Goal: Task Accomplishment & Management: Manage account settings

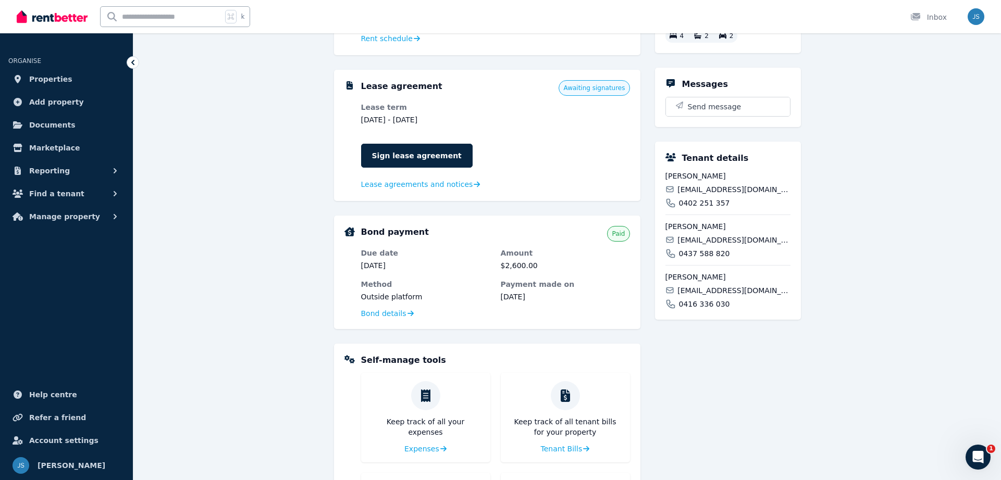
scroll to position [321, 0]
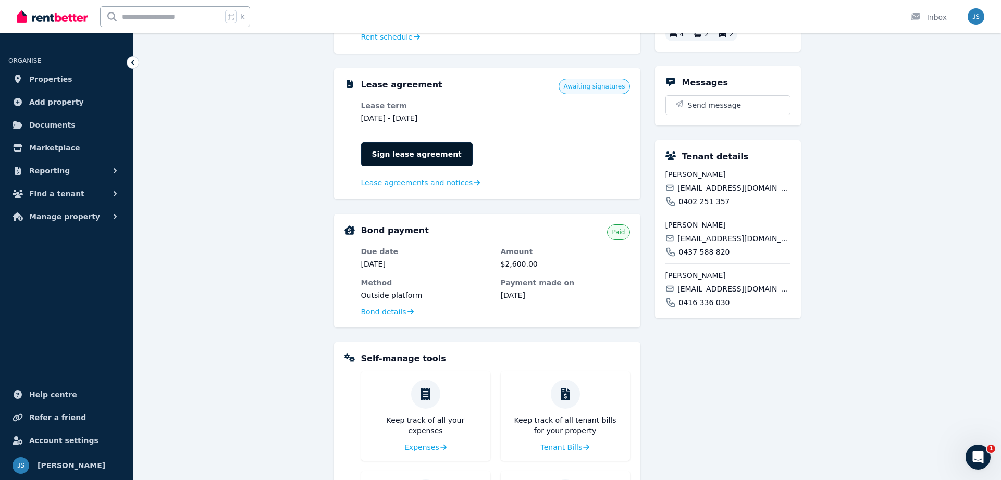
click at [408, 160] on link "Sign lease agreement" at bounding box center [416, 154] width 111 height 24
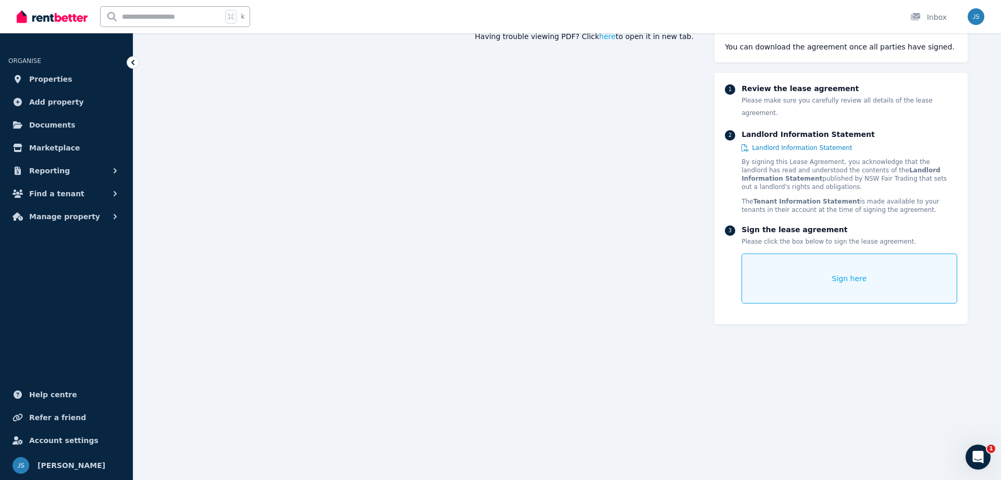
scroll to position [127, 0]
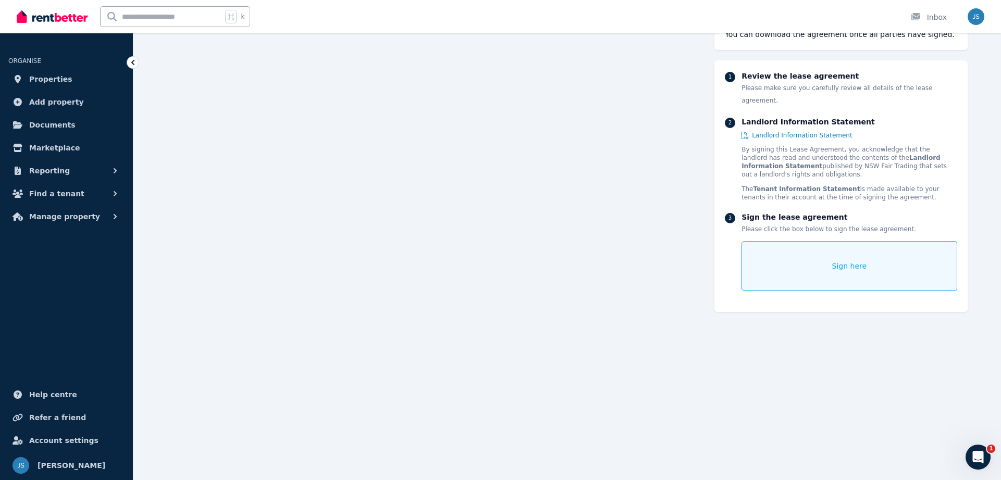
click at [821, 256] on div "Sign here" at bounding box center [848, 266] width 215 height 50
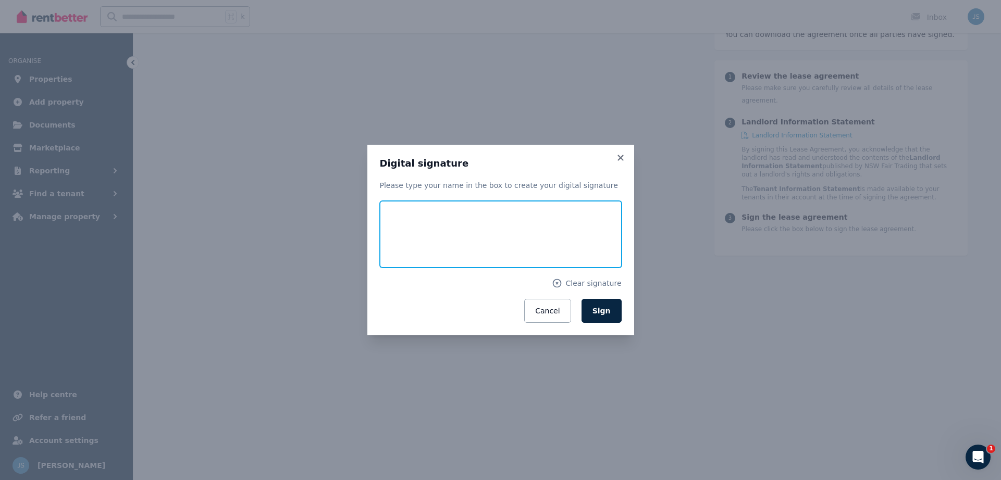
click at [441, 236] on input "text" at bounding box center [501, 234] width 242 height 67
type input "*******"
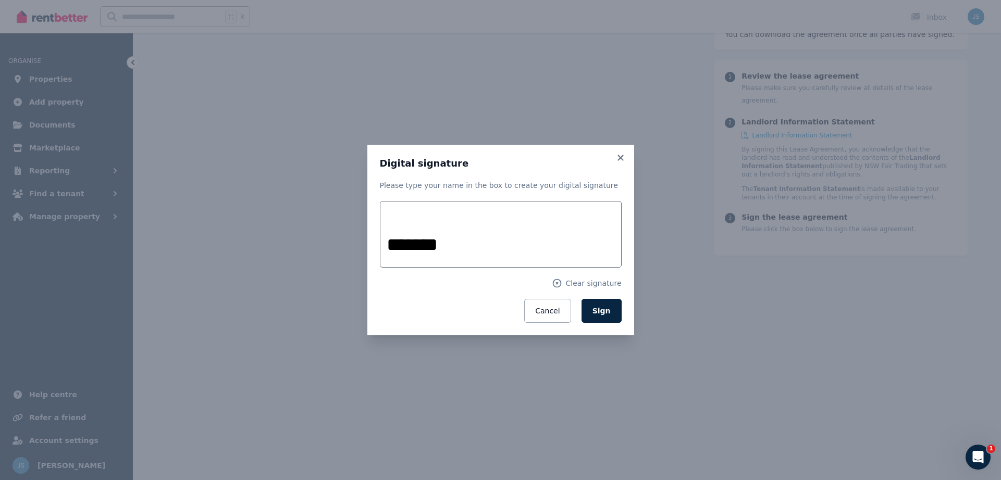
click at [614, 310] on button "Sign" at bounding box center [601, 311] width 40 height 24
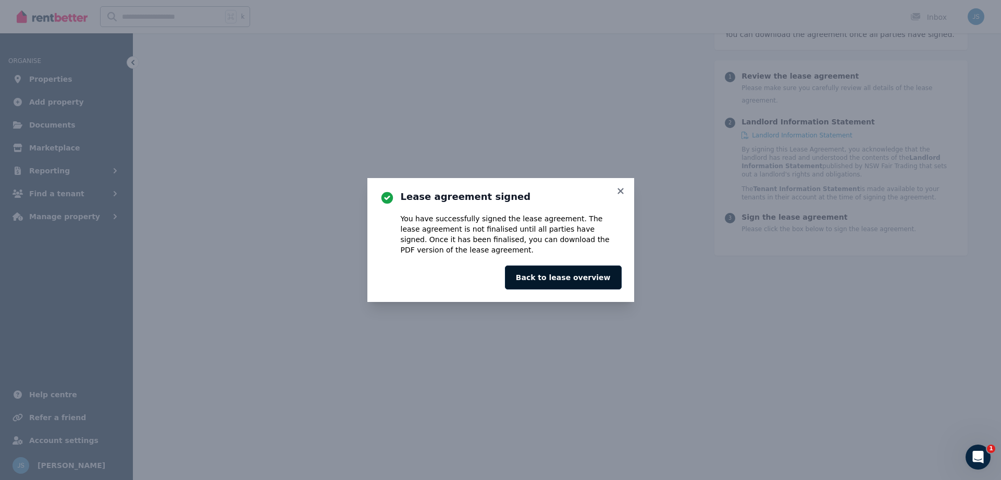
click at [592, 282] on button "Back to lease overview" at bounding box center [563, 278] width 117 height 24
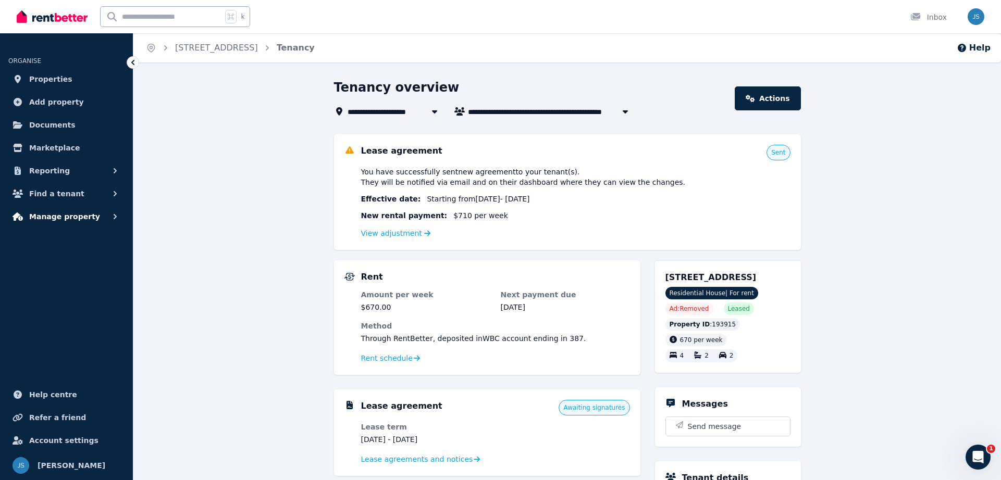
click at [73, 215] on span "Manage property" at bounding box center [64, 216] width 71 height 13
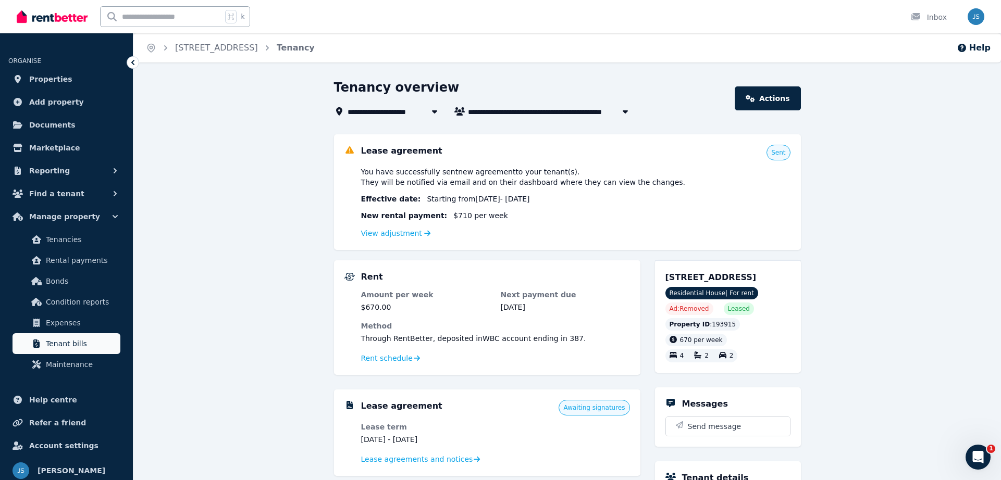
click at [76, 338] on span "Tenant bills" at bounding box center [81, 344] width 70 height 13
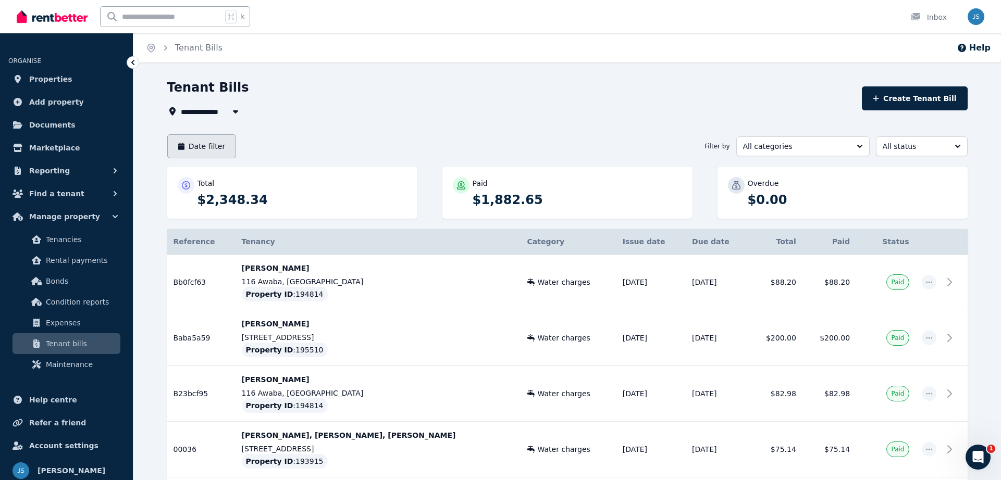
click at [214, 147] on button "Date filter" at bounding box center [201, 146] width 69 height 24
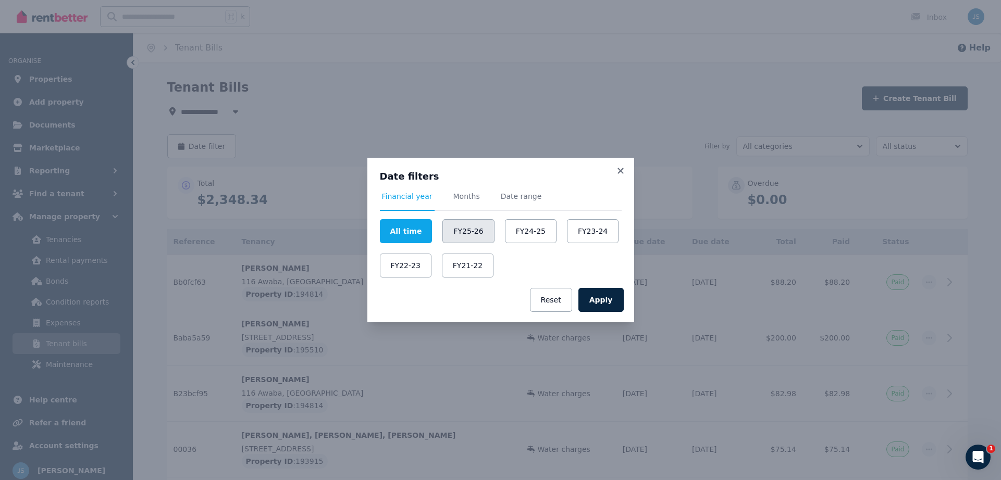
click at [451, 230] on button "FY25-26" at bounding box center [468, 231] width 52 height 24
click at [590, 295] on button "Apply" at bounding box center [600, 300] width 45 height 24
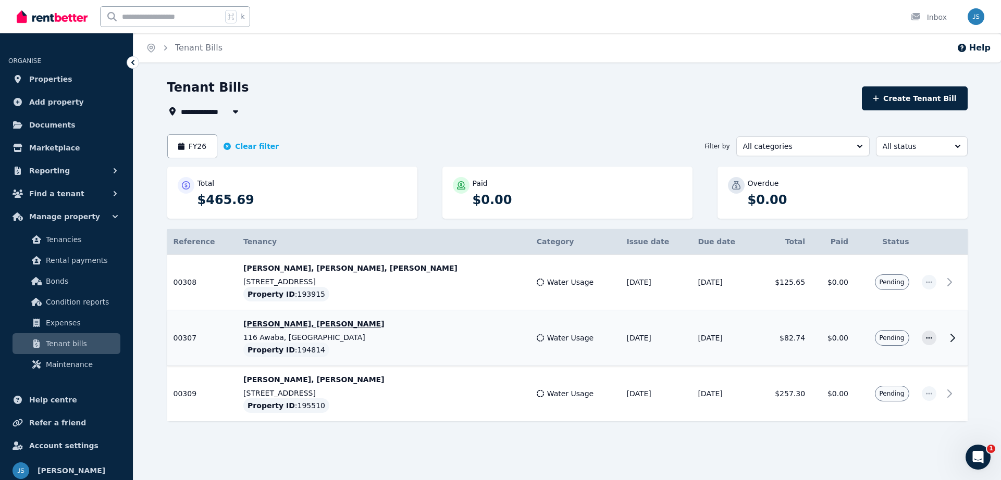
click at [956, 338] on icon at bounding box center [952, 338] width 13 height 13
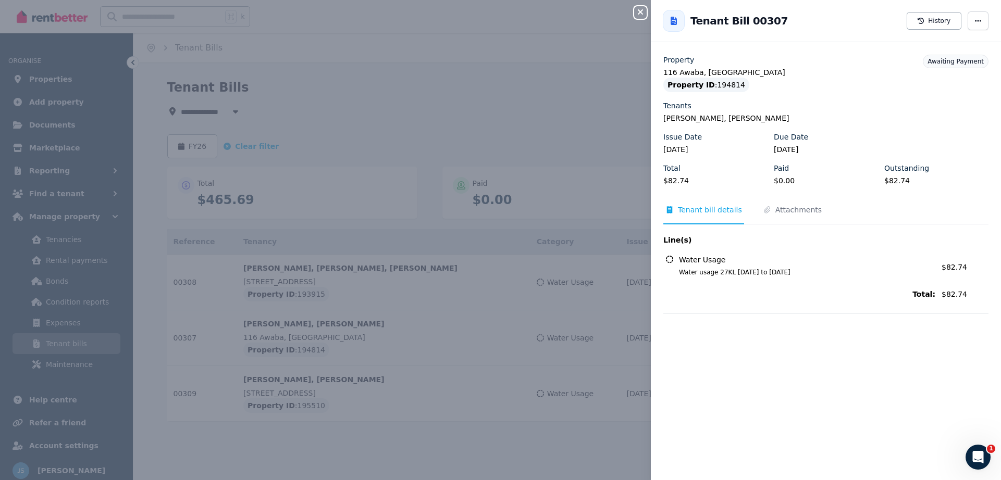
click at [643, 9] on icon "button" at bounding box center [640, 12] width 13 height 8
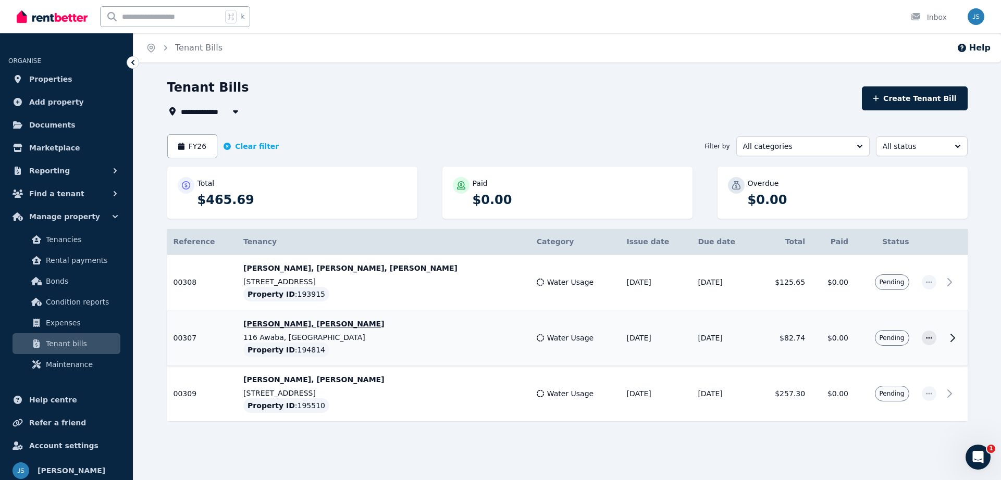
click at [882, 337] on span "Pending" at bounding box center [891, 338] width 25 height 8
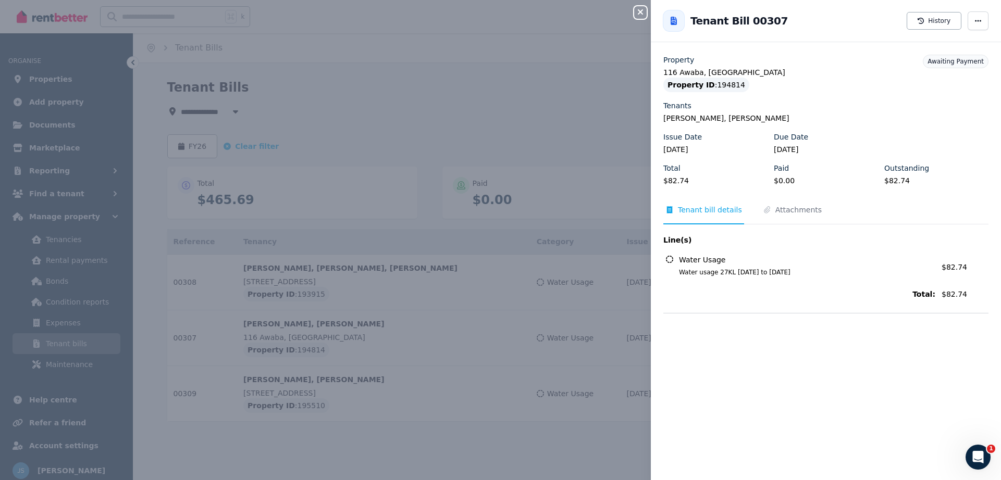
click at [641, 19] on div "Close panel Back to Tenant Bill 00307 History Property 116 Awaba, Morisset Prop…" at bounding box center [500, 240] width 1001 height 480
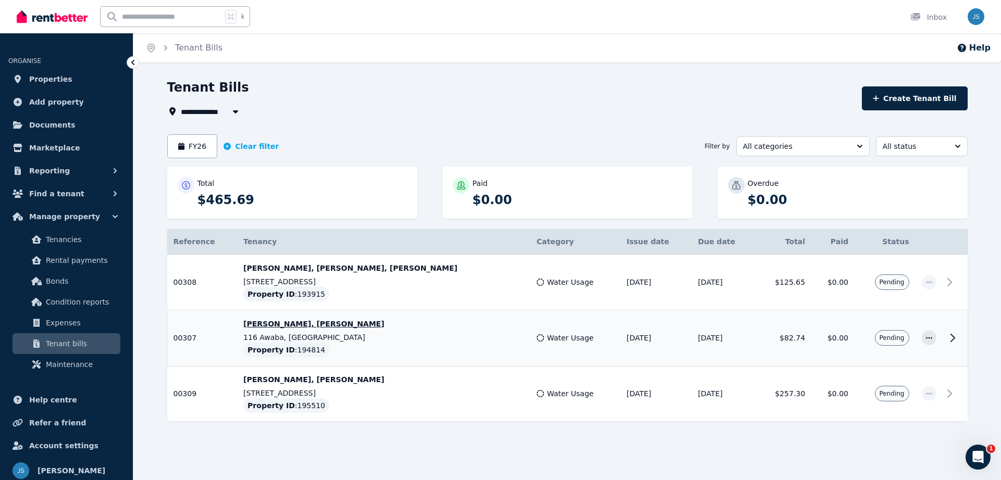
click at [307, 333] on p "116 Awaba, [GEOGRAPHIC_DATA]" at bounding box center [383, 337] width 281 height 10
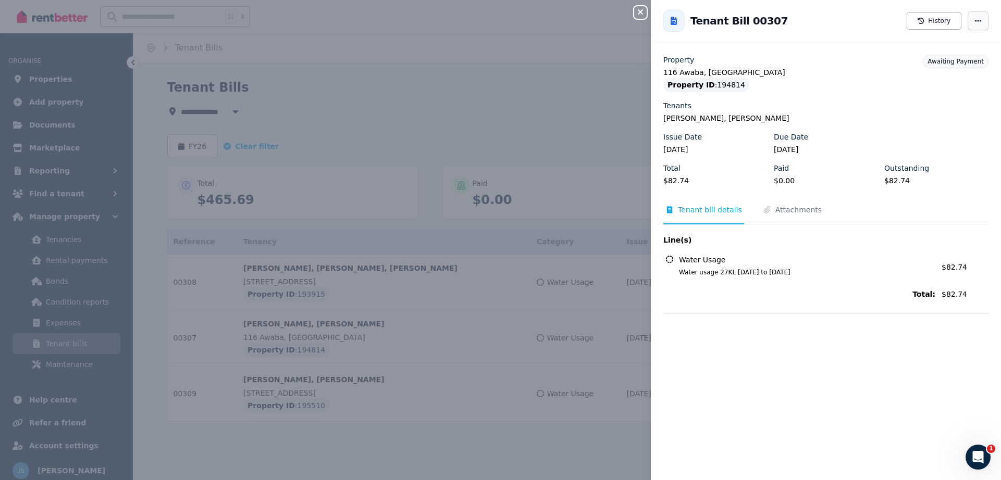
click at [976, 25] on span "button" at bounding box center [977, 20] width 21 height 19
click at [952, 73] on span "Mark as paid" at bounding box center [946, 72] width 67 height 13
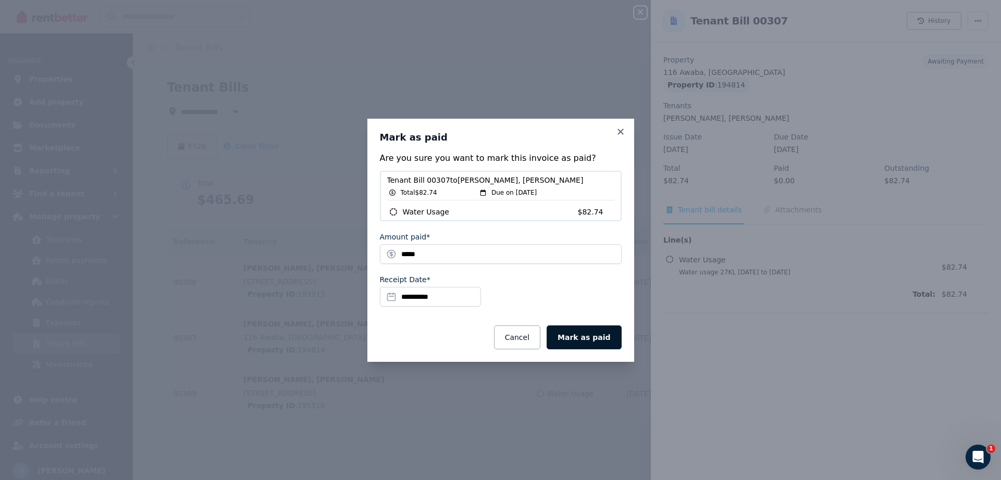
click at [589, 342] on button "Mark as paid" at bounding box center [583, 338] width 74 height 24
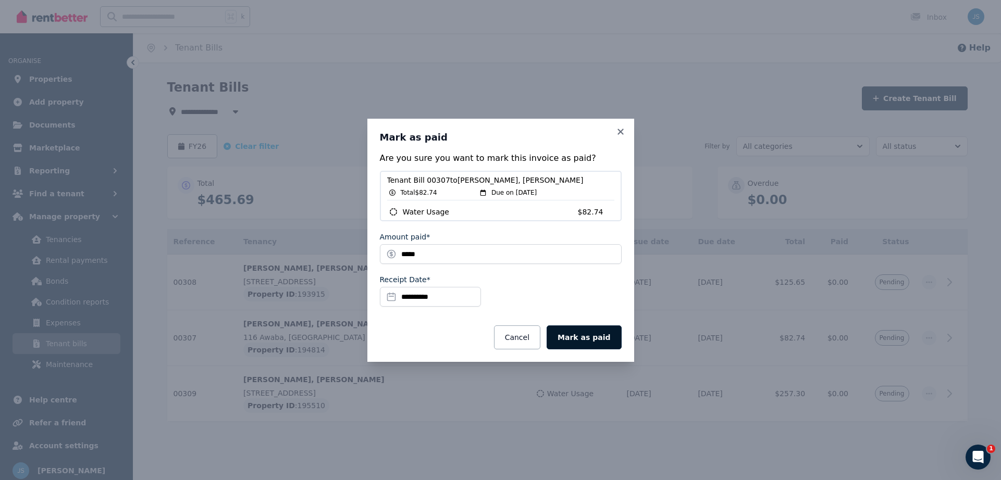
click at [591, 337] on button "Mark as paid" at bounding box center [583, 338] width 74 height 24
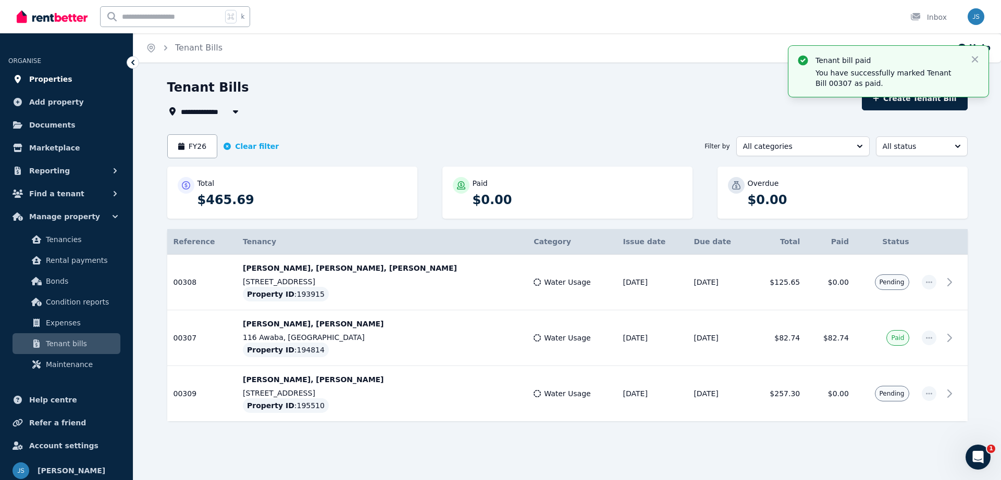
click at [52, 75] on span "Properties" at bounding box center [50, 79] width 43 height 13
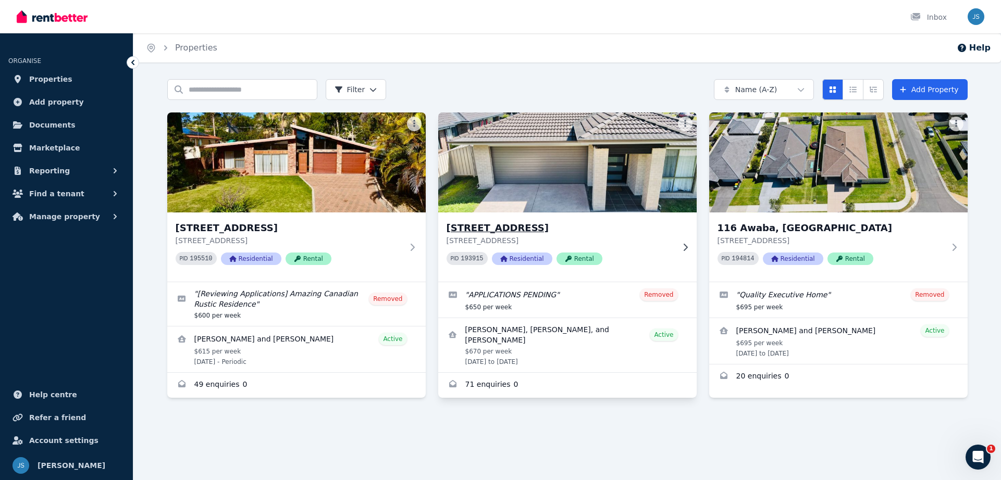
click at [511, 228] on h3 "[STREET_ADDRESS]" at bounding box center [559, 228] width 227 height 15
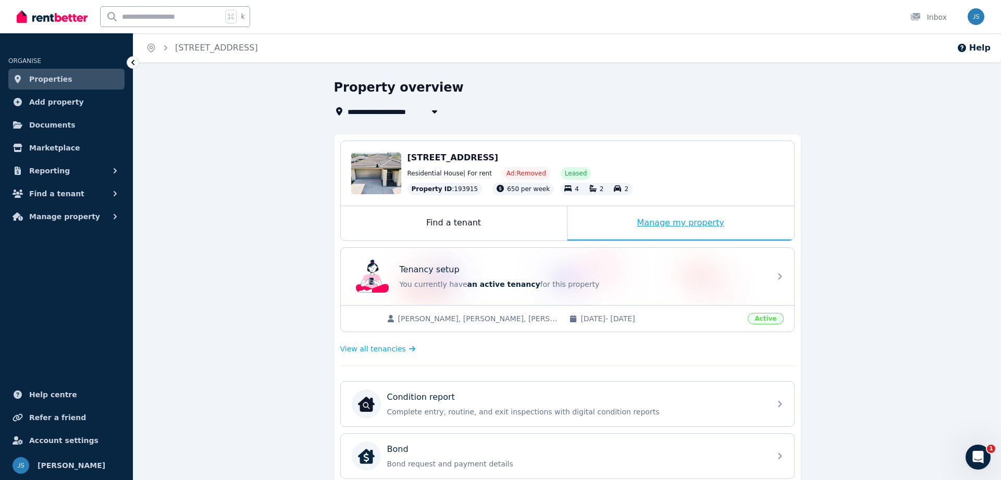
click at [666, 227] on div "Manage my property" at bounding box center [680, 223] width 227 height 34
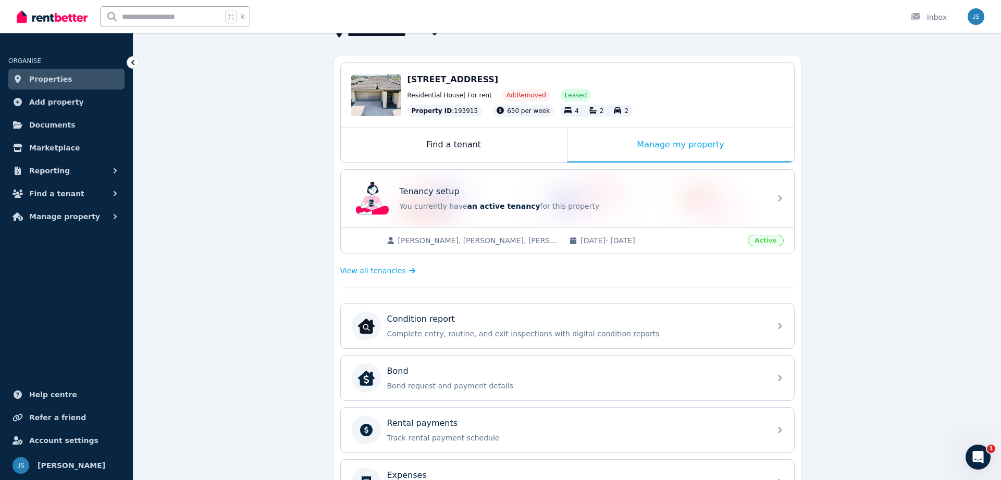
scroll to position [79, 0]
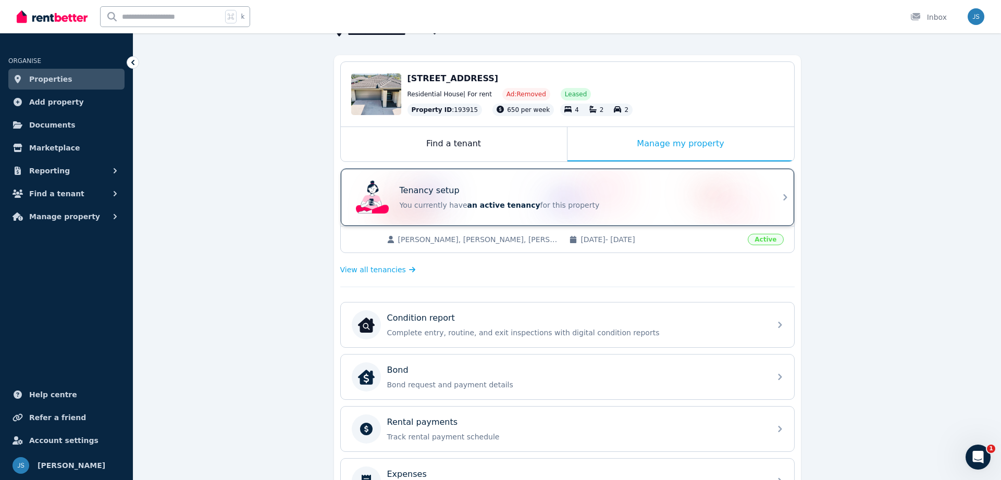
click at [422, 193] on p "Tenancy setup" at bounding box center [430, 190] width 60 height 13
